Goal: Browse casually

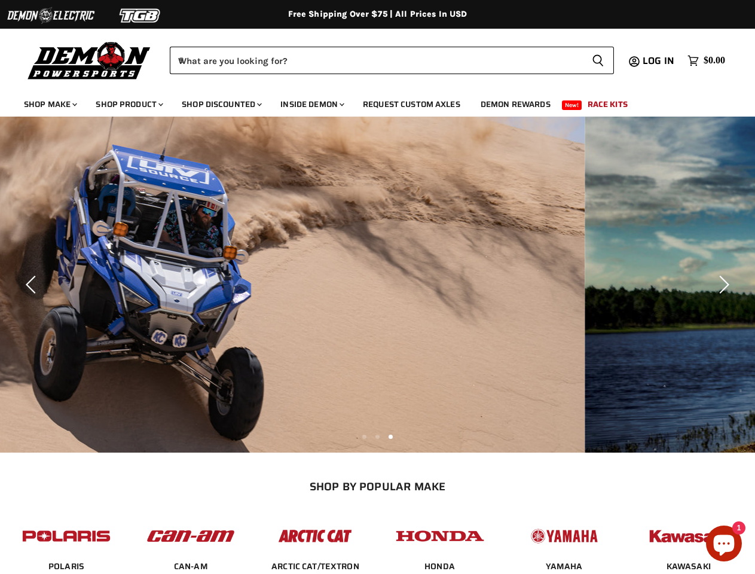
click at [377, 287] on img "Slide 1 of 3" at bounding box center [207, 285] width 755 height 336
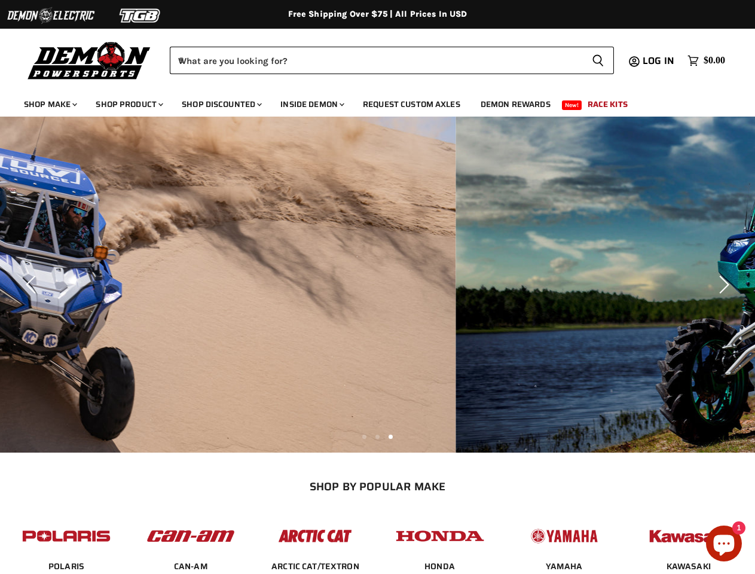
click at [51, 16] on img at bounding box center [51, 15] width 90 height 23
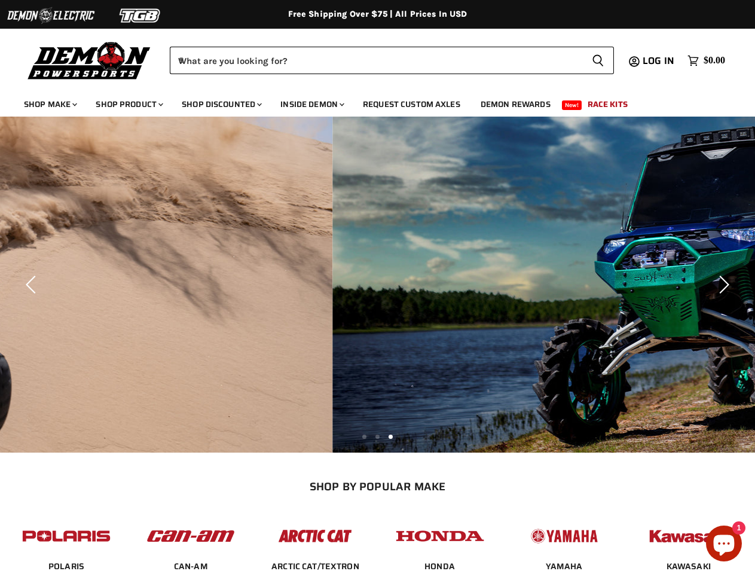
click at [140, 16] on img at bounding box center [141, 15] width 90 height 23
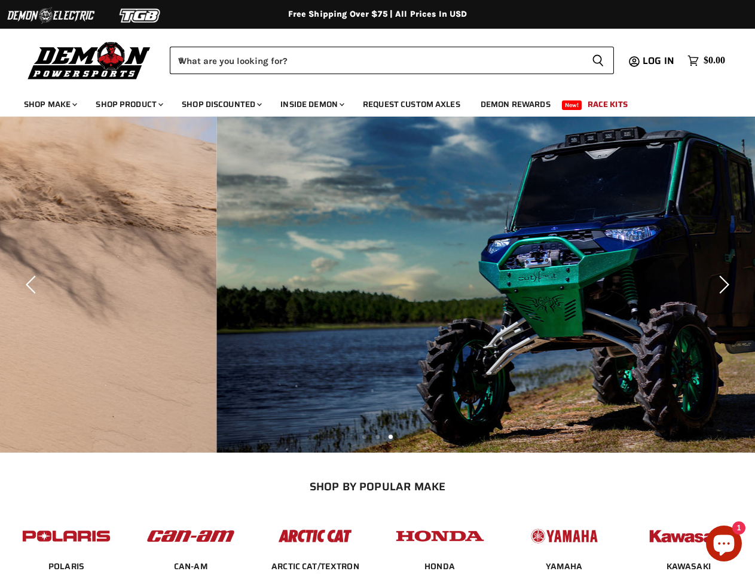
click at [0, 40] on div "Menu icon Translation missing: en.general.icons.icon_search_close icon Menu Dem…" at bounding box center [377, 57] width 755 height 60
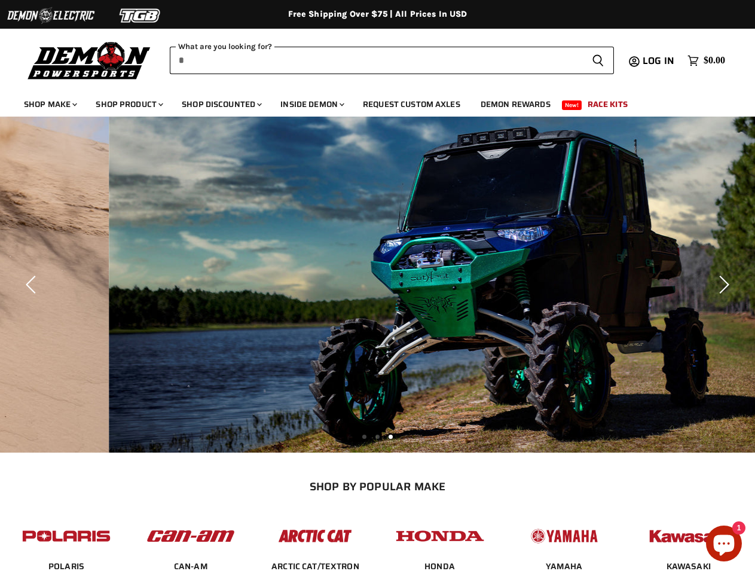
click at [376, 60] on input "When autocomplete results are available use up and down arrows to review and en…" at bounding box center [376, 60] width 412 height 27
click at [597, 60] on icon "Search icon" at bounding box center [598, 61] width 12 height 14
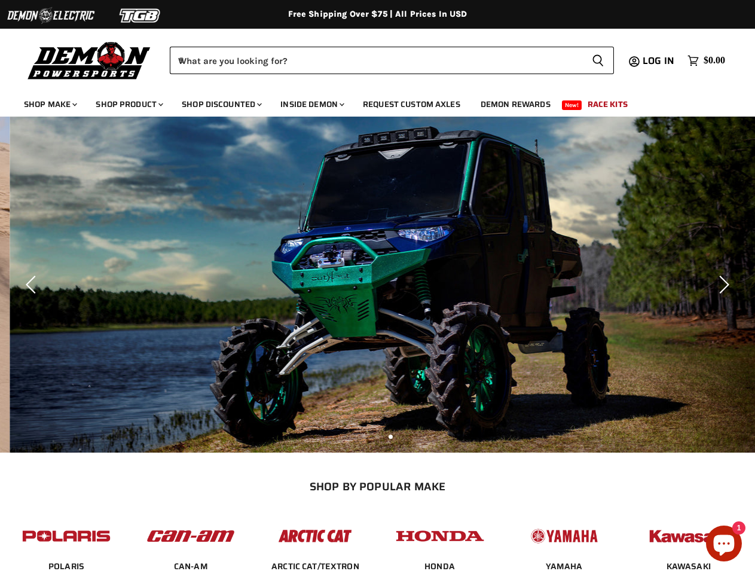
click at [377, 284] on img "Slide 2 of 3" at bounding box center [387, 285] width 755 height 336
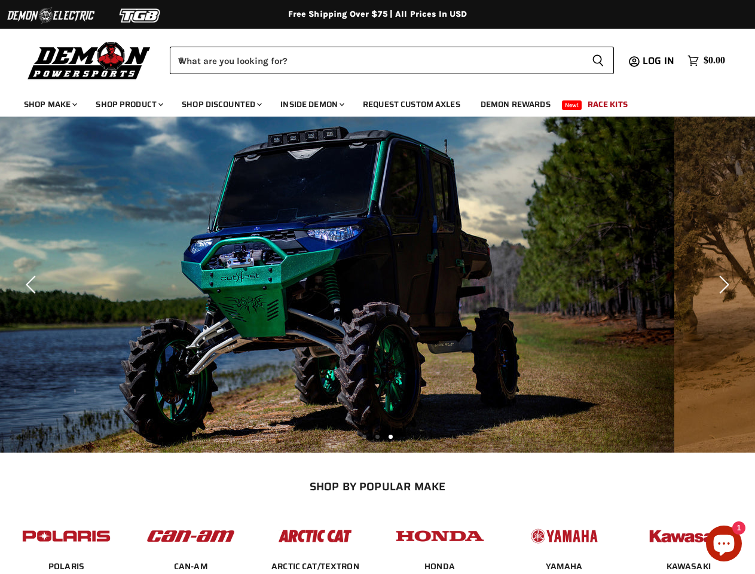
click at [33, 284] on icon "Previous" at bounding box center [33, 284] width 18 height 18
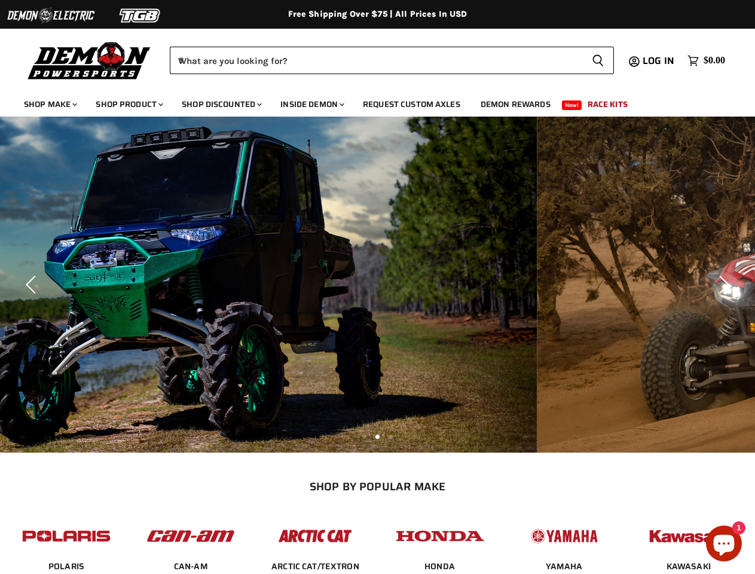
click at [722, 284] on icon "Next" at bounding box center [722, 284] width 18 height 18
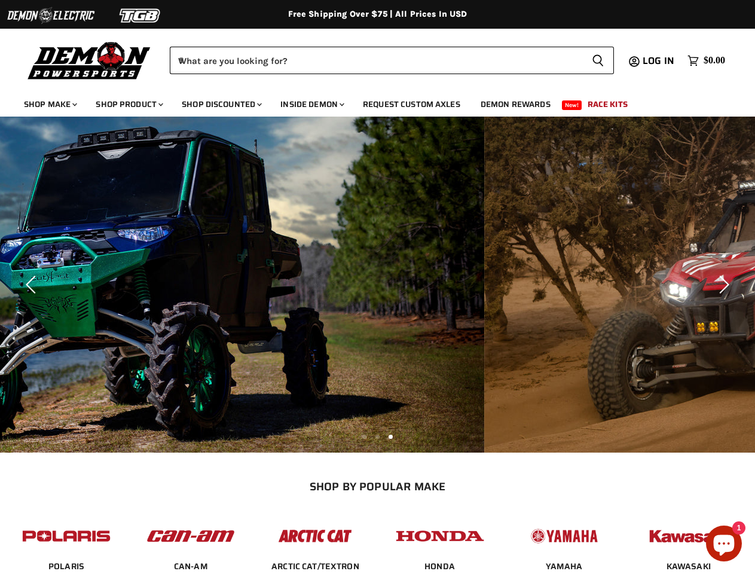
click at [377, 436] on li "Page dot 2" at bounding box center [377, 436] width 4 height 4
